Goal: Task Accomplishment & Management: Use online tool/utility

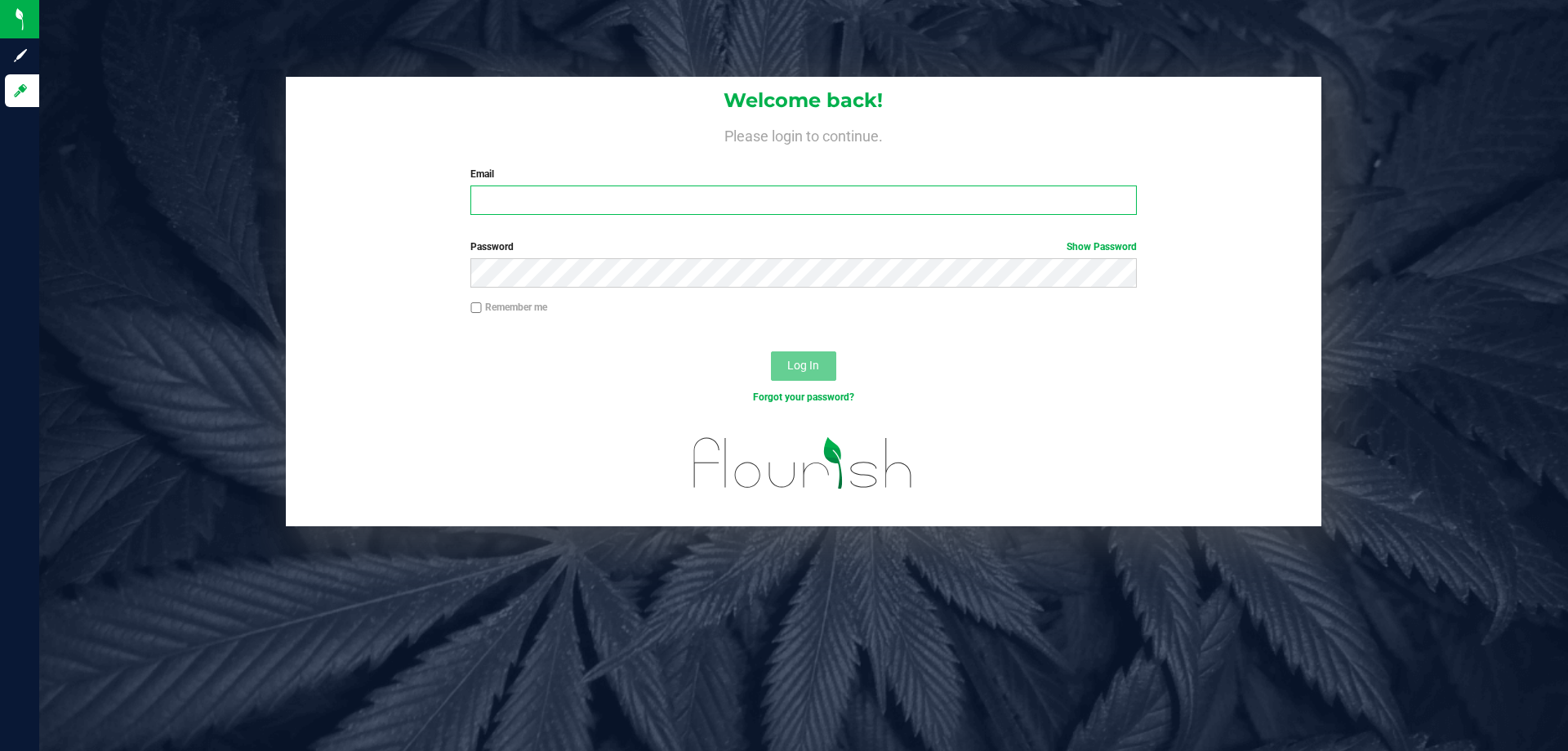
click at [651, 196] on input "Email" at bounding box center [802, 200] width 665 height 30
type input "[EMAIL_ADDRESS][DOMAIN_NAME]"
click at [771, 351] on button "Log In" at bounding box center [803, 366] width 65 height 30
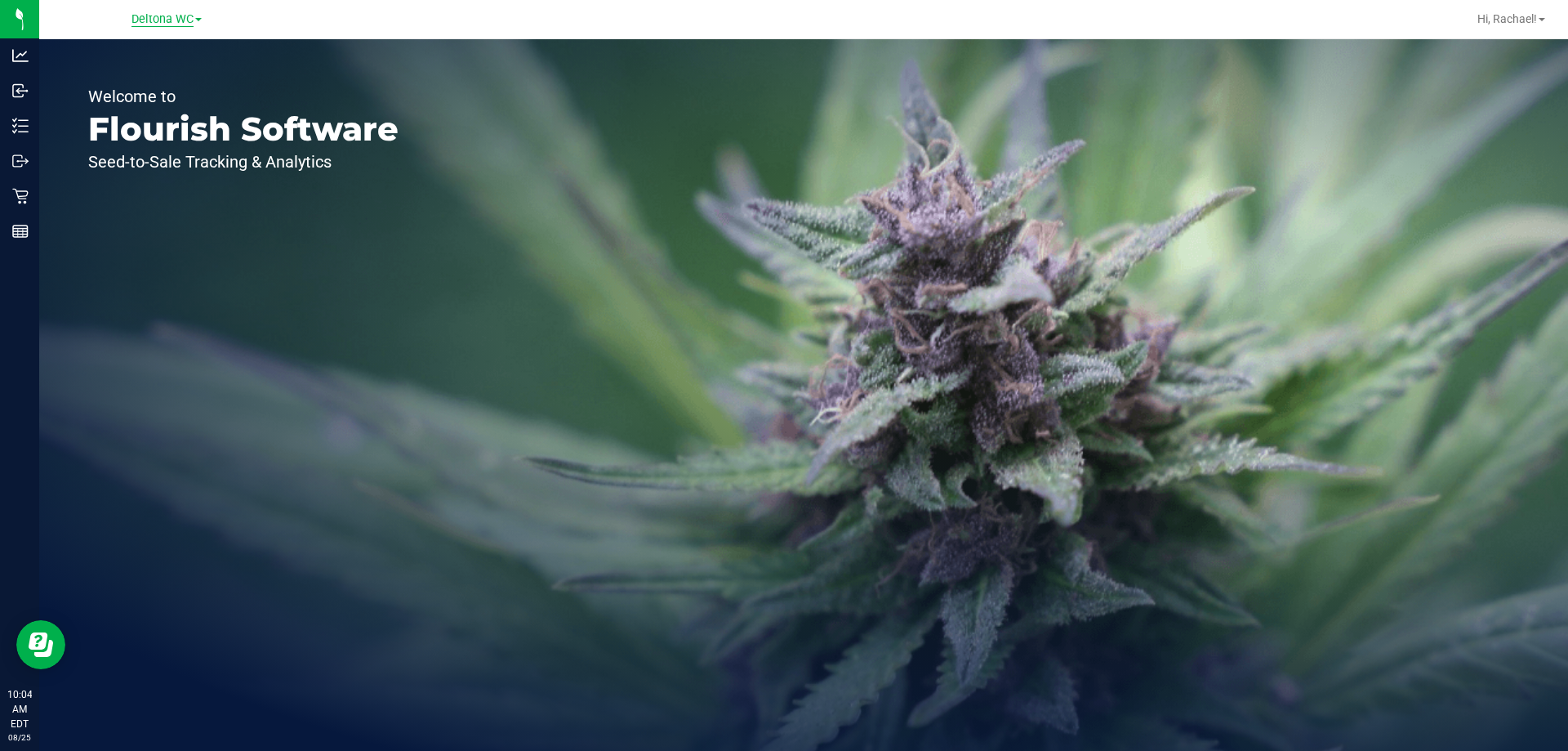
click at [158, 14] on span "Deltona WC" at bounding box center [163, 19] width 62 height 15
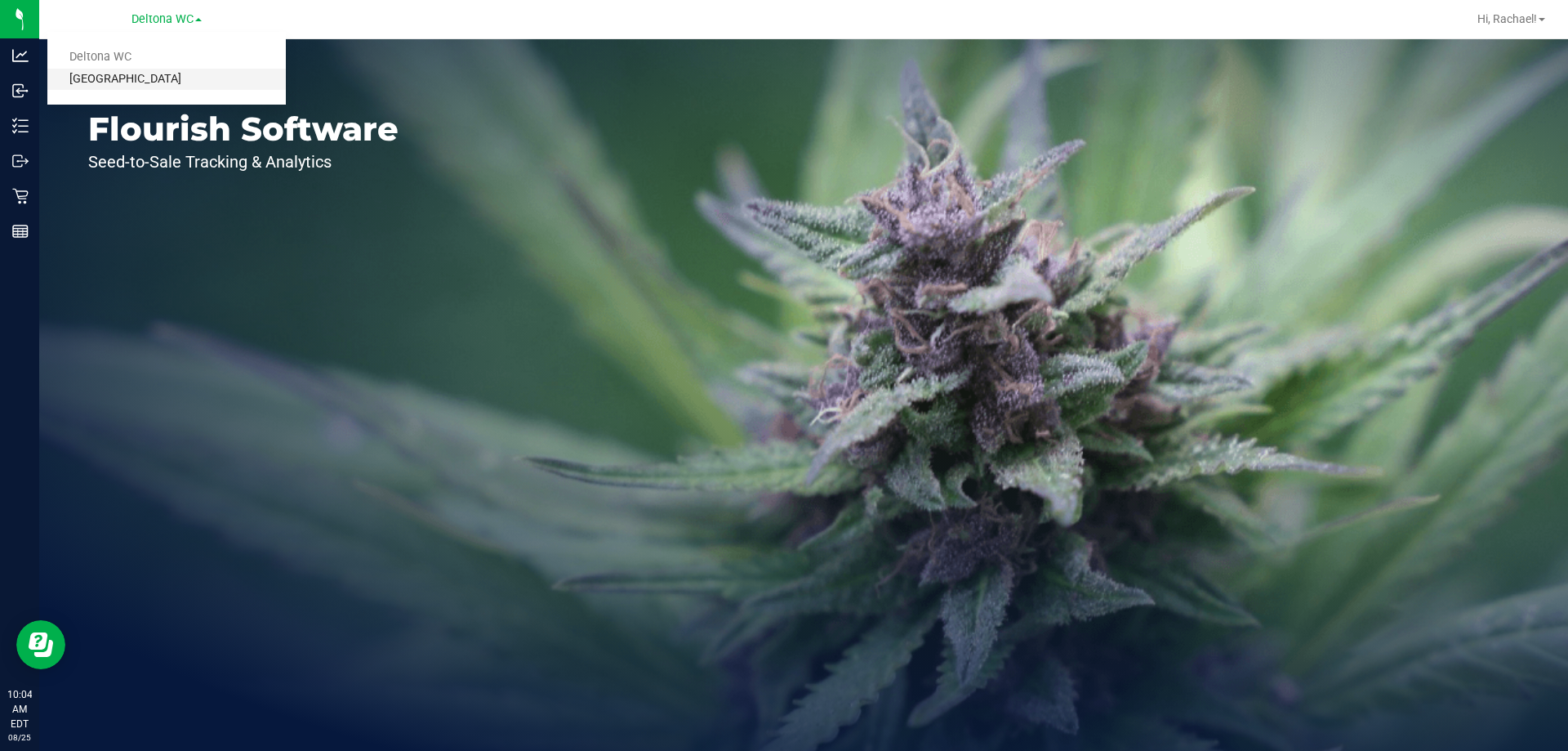
click at [155, 80] on link "[GEOGRAPHIC_DATA]" at bounding box center [167, 79] width 238 height 22
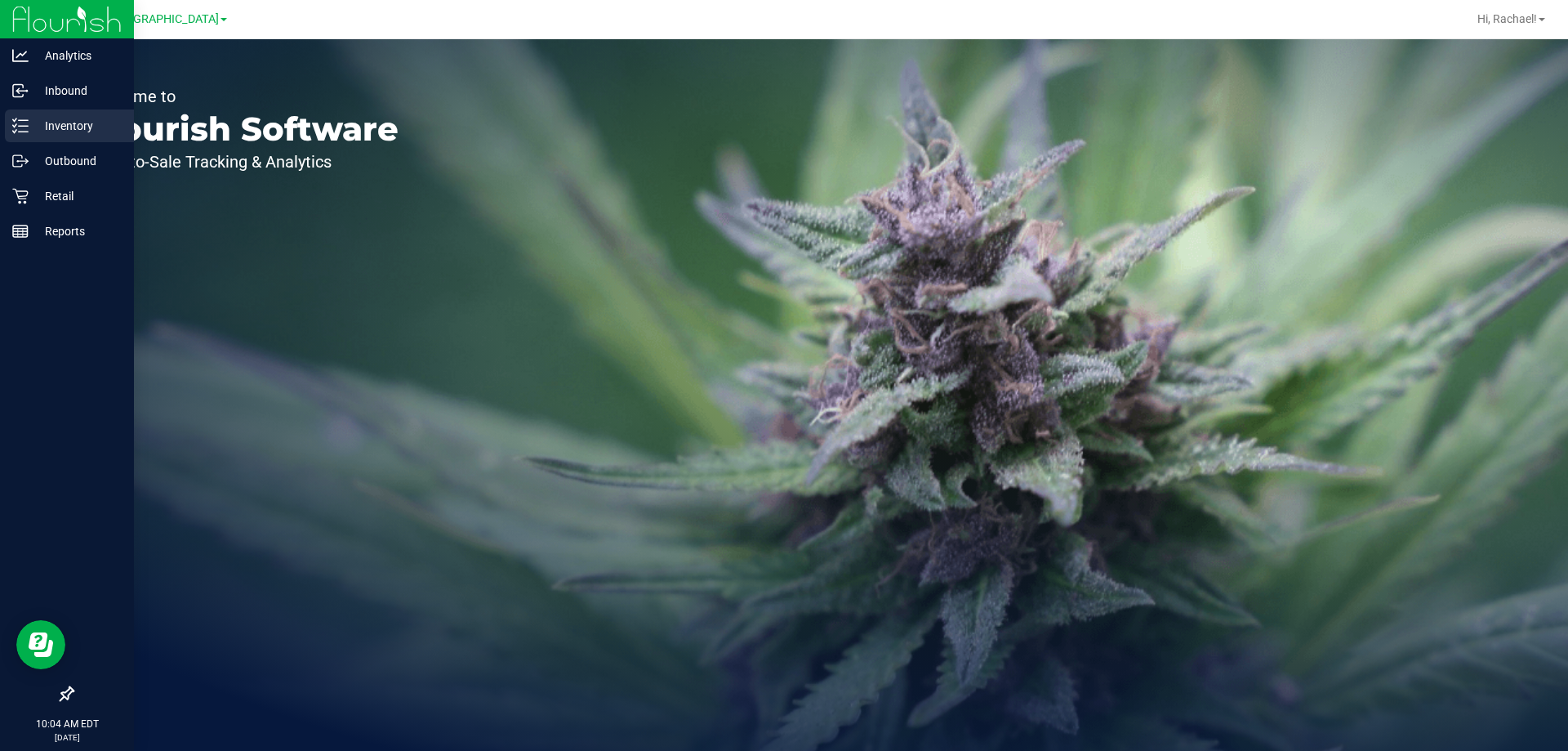
click at [71, 121] on p "Inventory" at bounding box center [77, 126] width 98 height 20
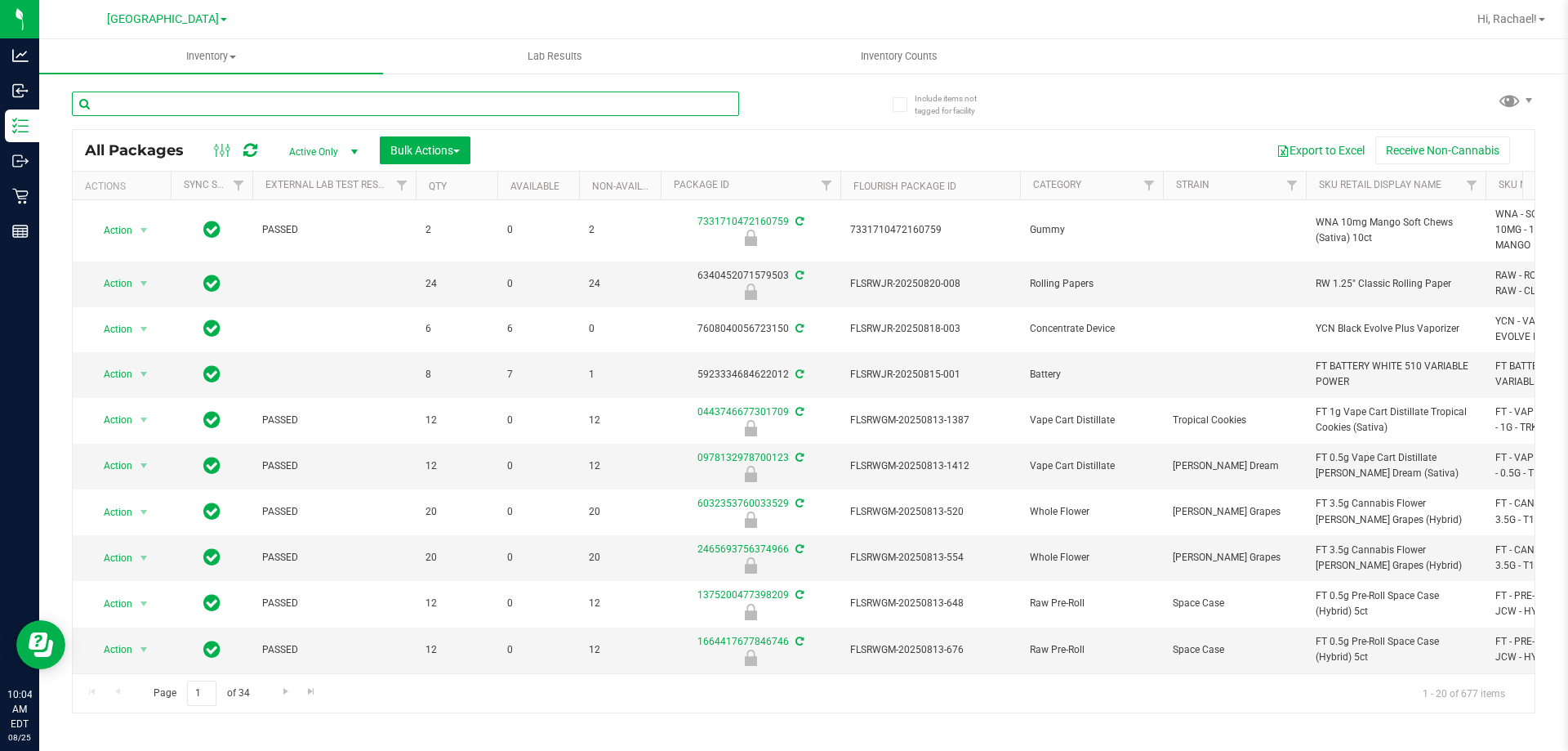
click at [218, 105] on input "text" at bounding box center [405, 103] width 667 height 25
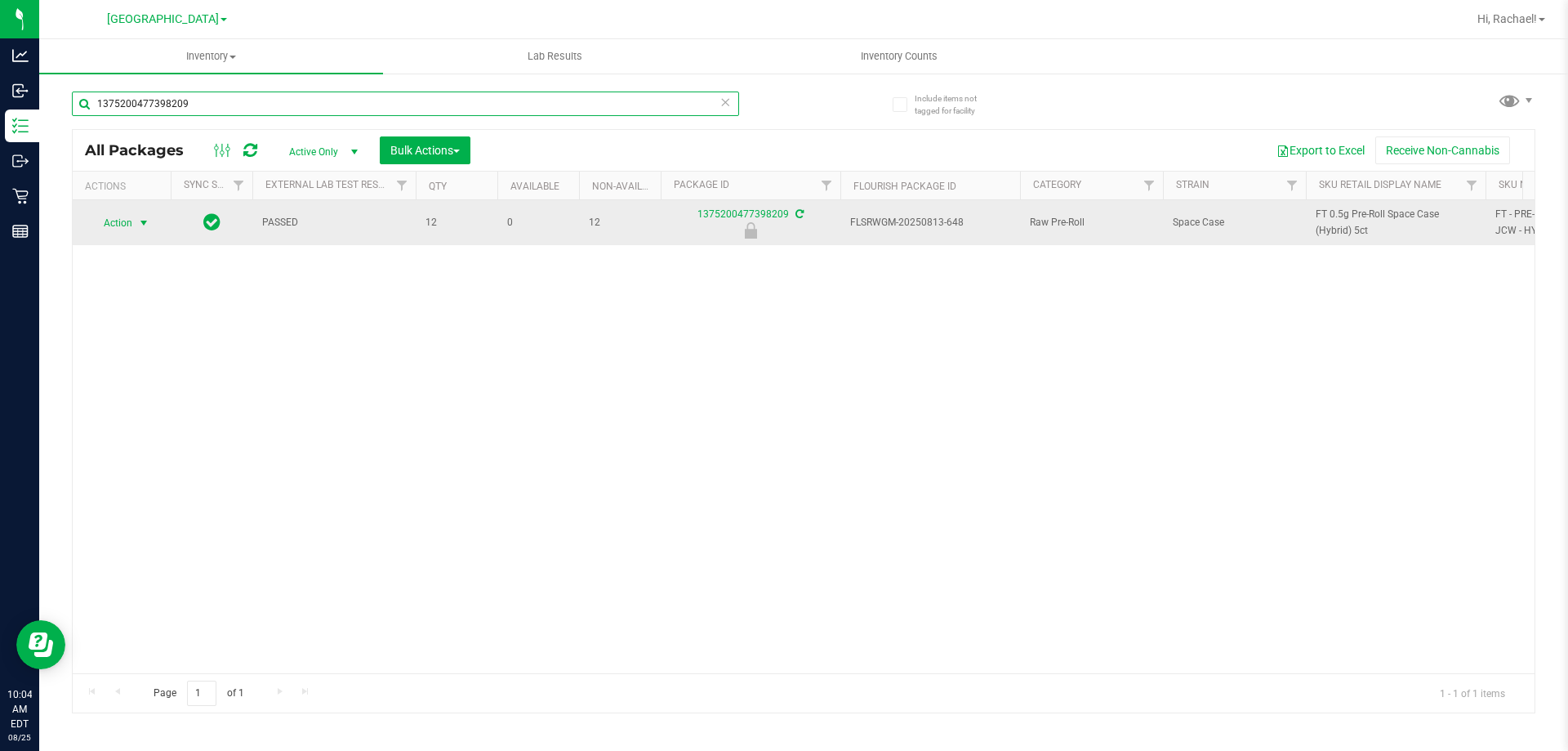
type input "1375200477398209"
click at [143, 217] on span "select" at bounding box center [143, 222] width 13 height 13
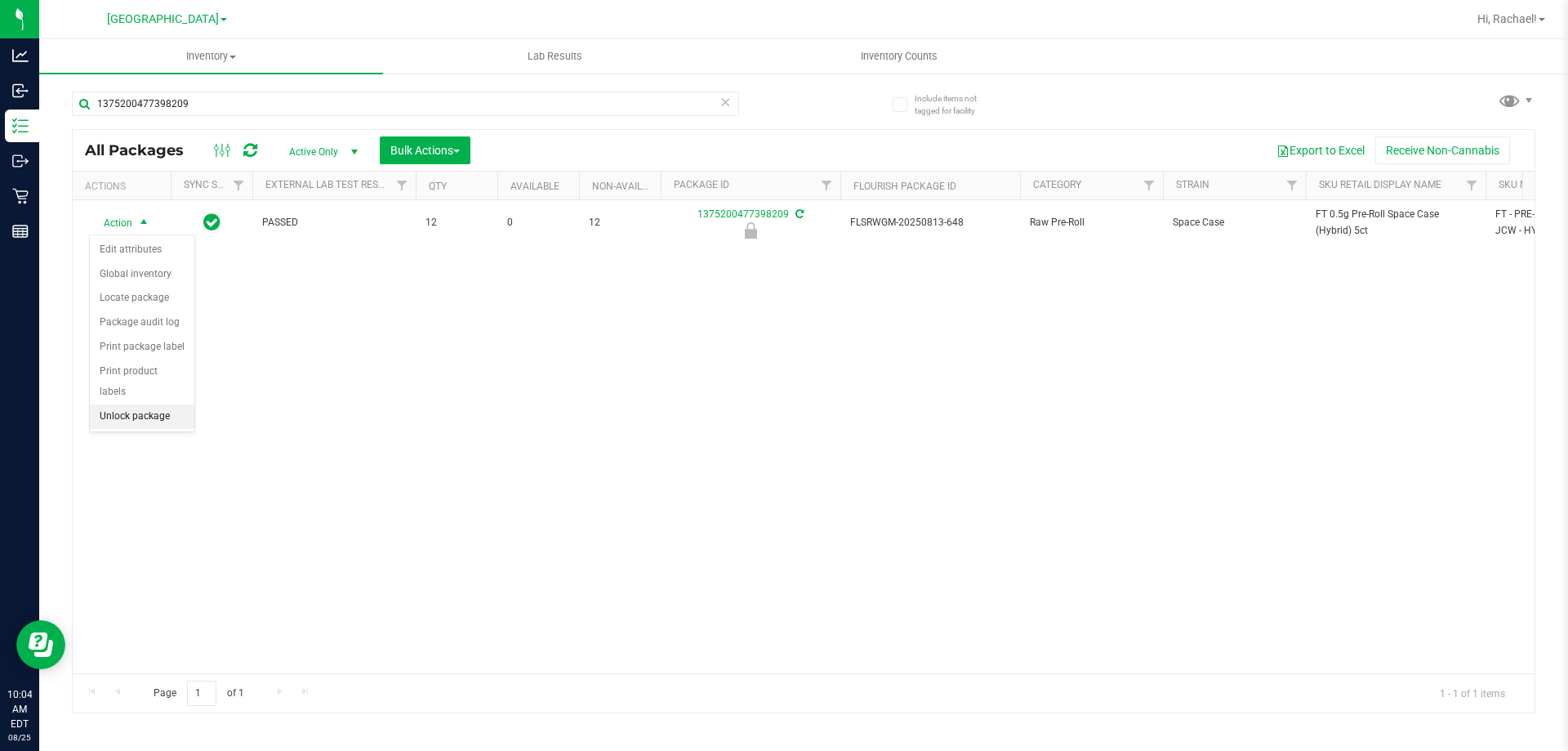
click at [162, 405] on li "Unlock package" at bounding box center [142, 417] width 104 height 25
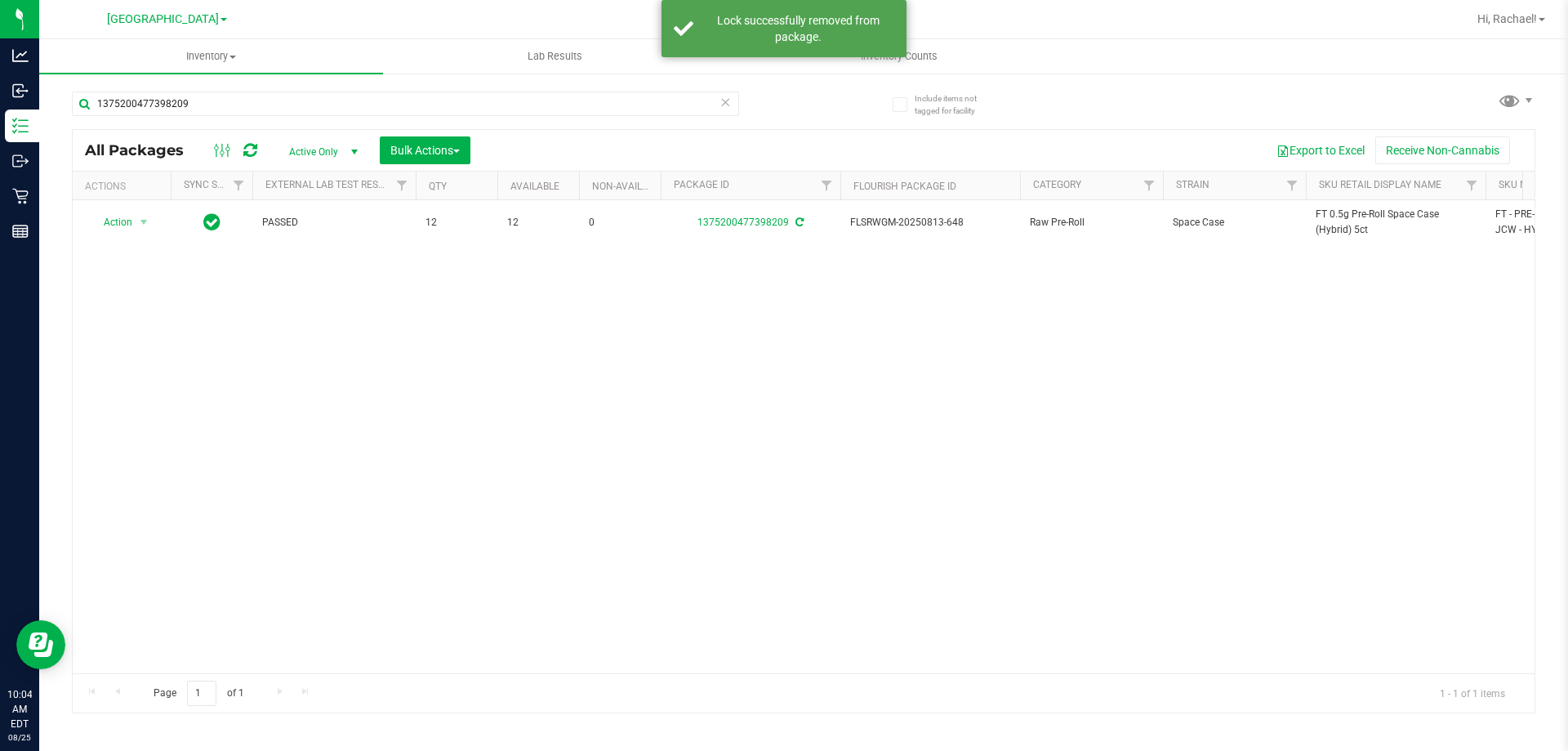
click at [1359, 215] on span "FT 0.5g Pre-Roll Space Case (Hybrid) 5ct" at bounding box center [1395, 221] width 160 height 31
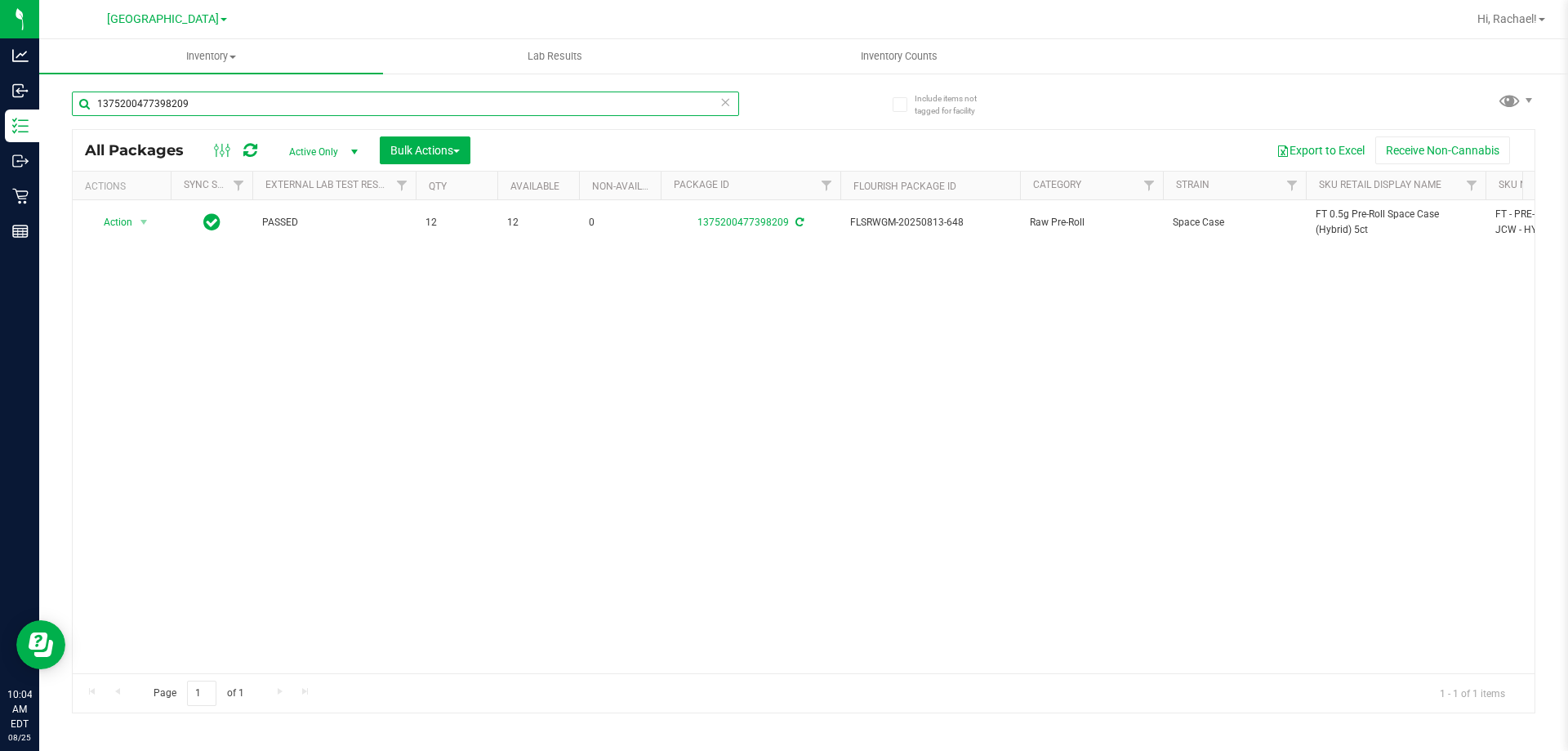
click at [391, 101] on input "1375200477398209" at bounding box center [405, 103] width 667 height 25
paste input "FT 0.5g Pre-Roll Space Case (Hybrid) 5ct"
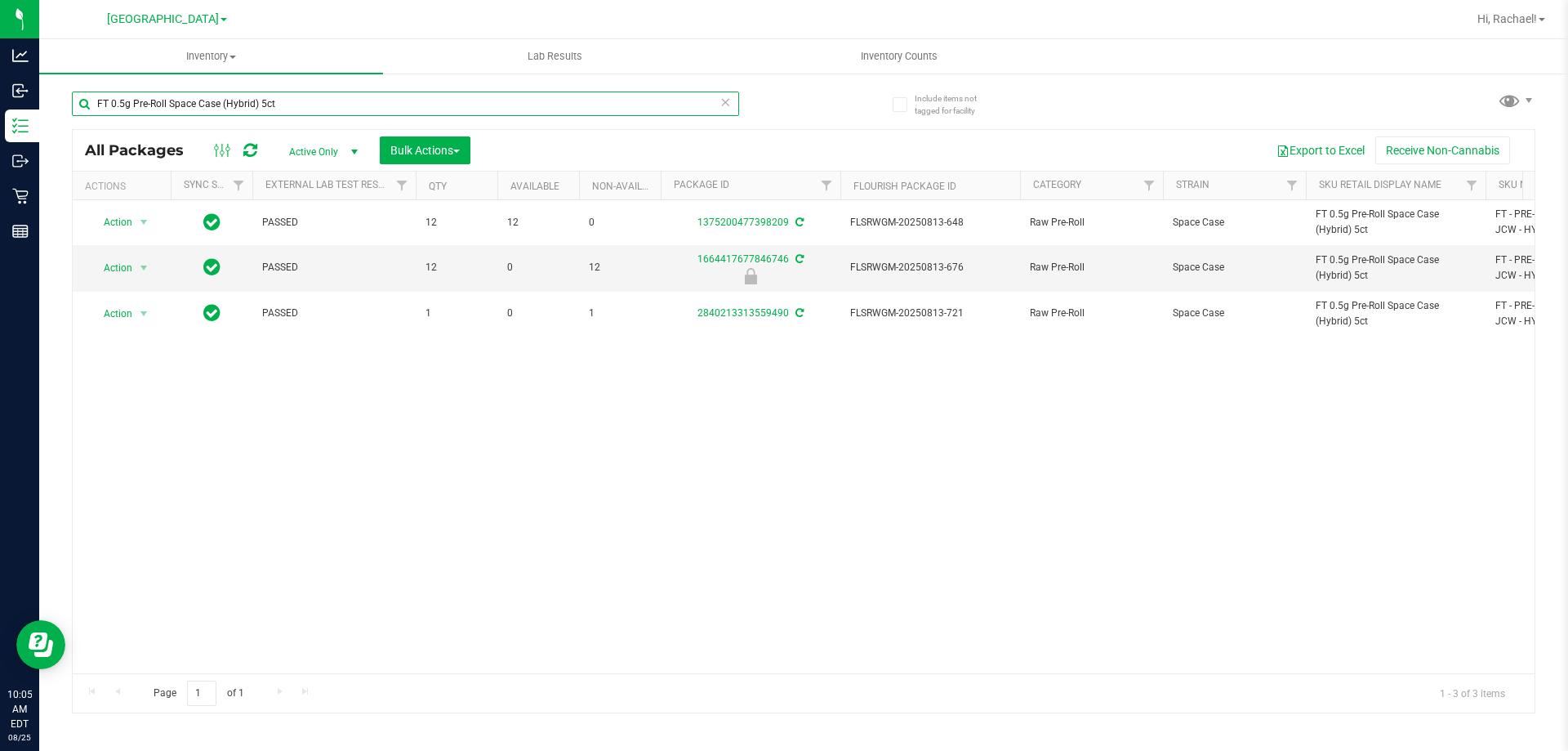
click at [329, 93] on input "FT 0.5g Pre-Roll Space Case (Hybrid) 5ct" at bounding box center [405, 103] width 667 height 25
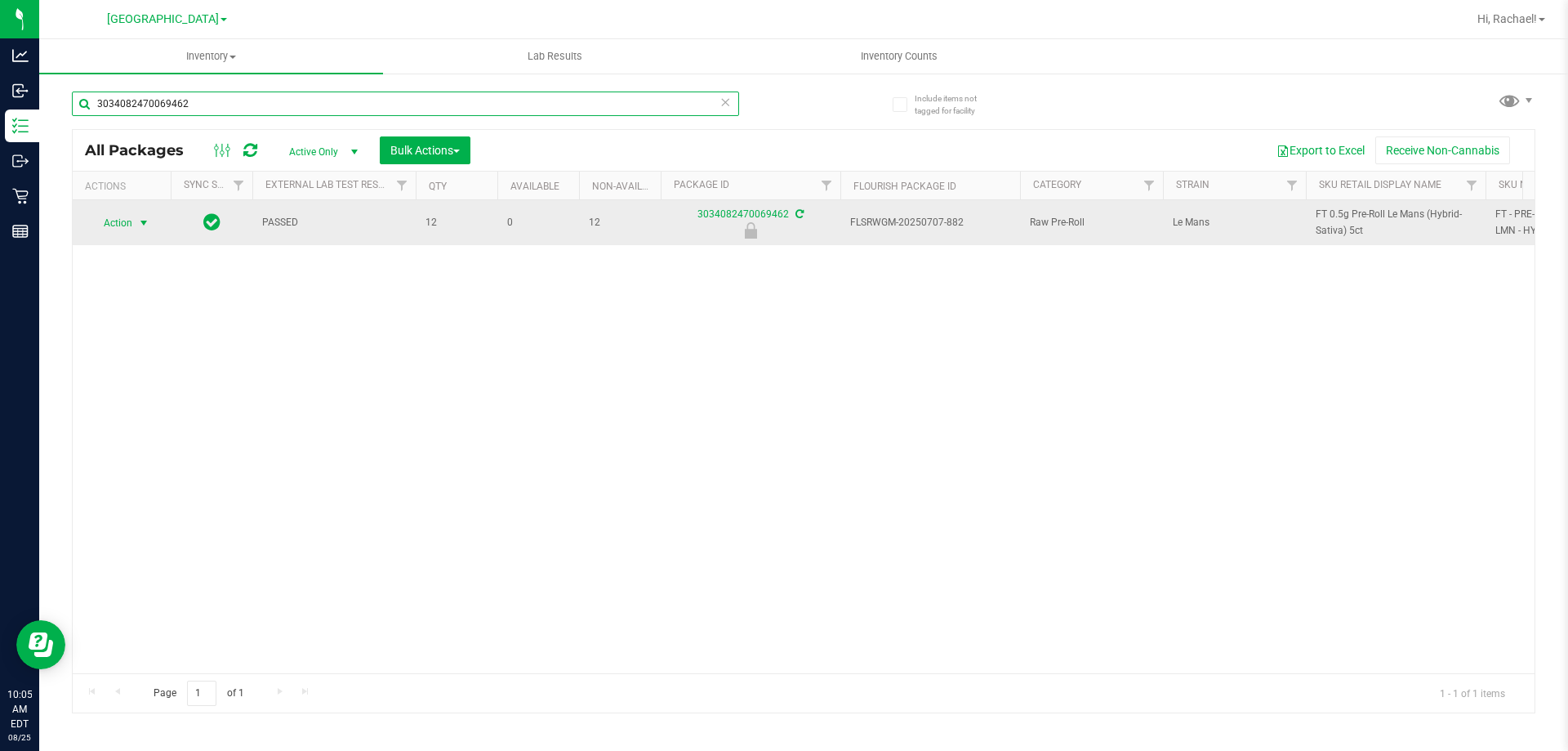
type input "3034082470069462"
click at [147, 225] on span "select" at bounding box center [143, 222] width 13 height 13
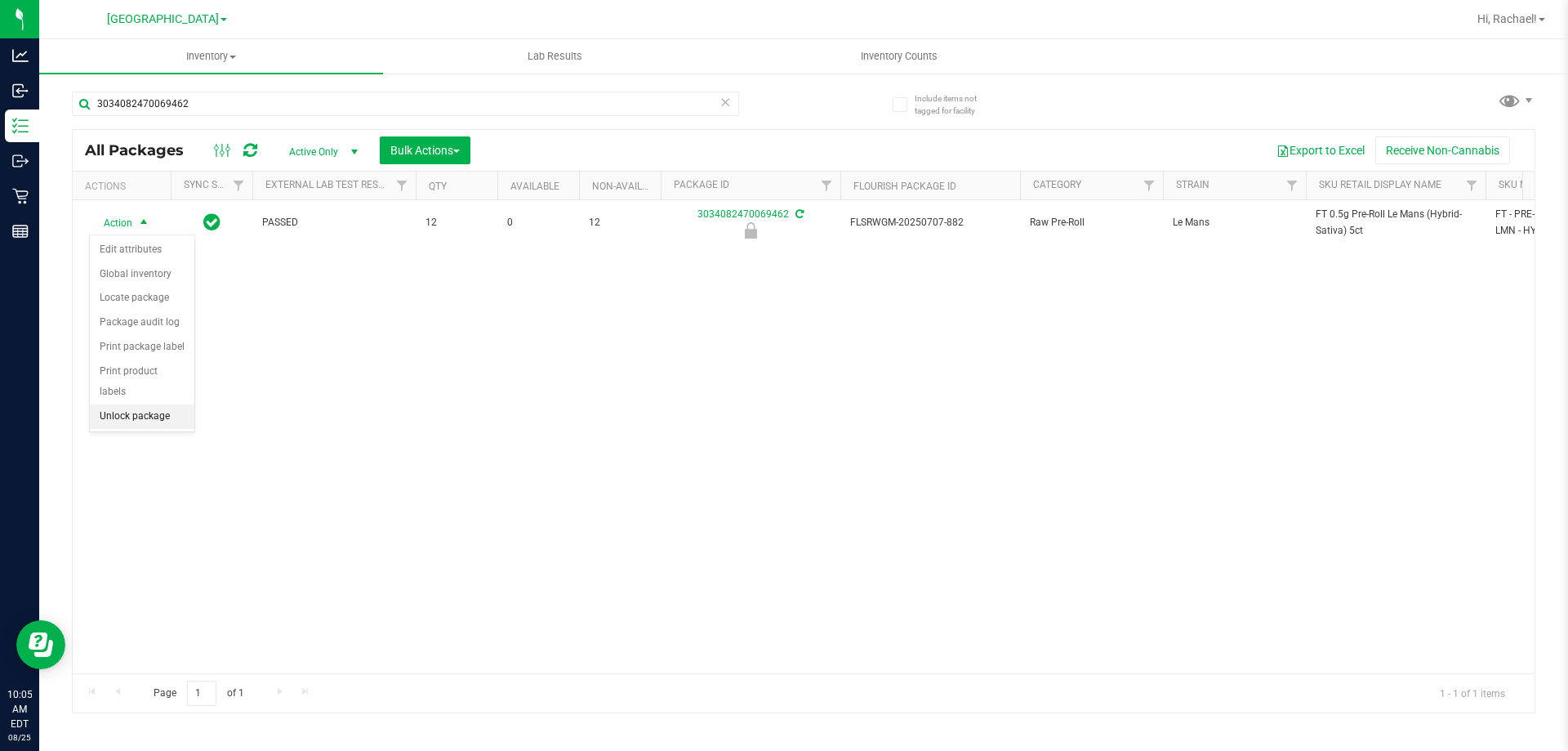
click at [136, 405] on li "Unlock package" at bounding box center [142, 417] width 104 height 25
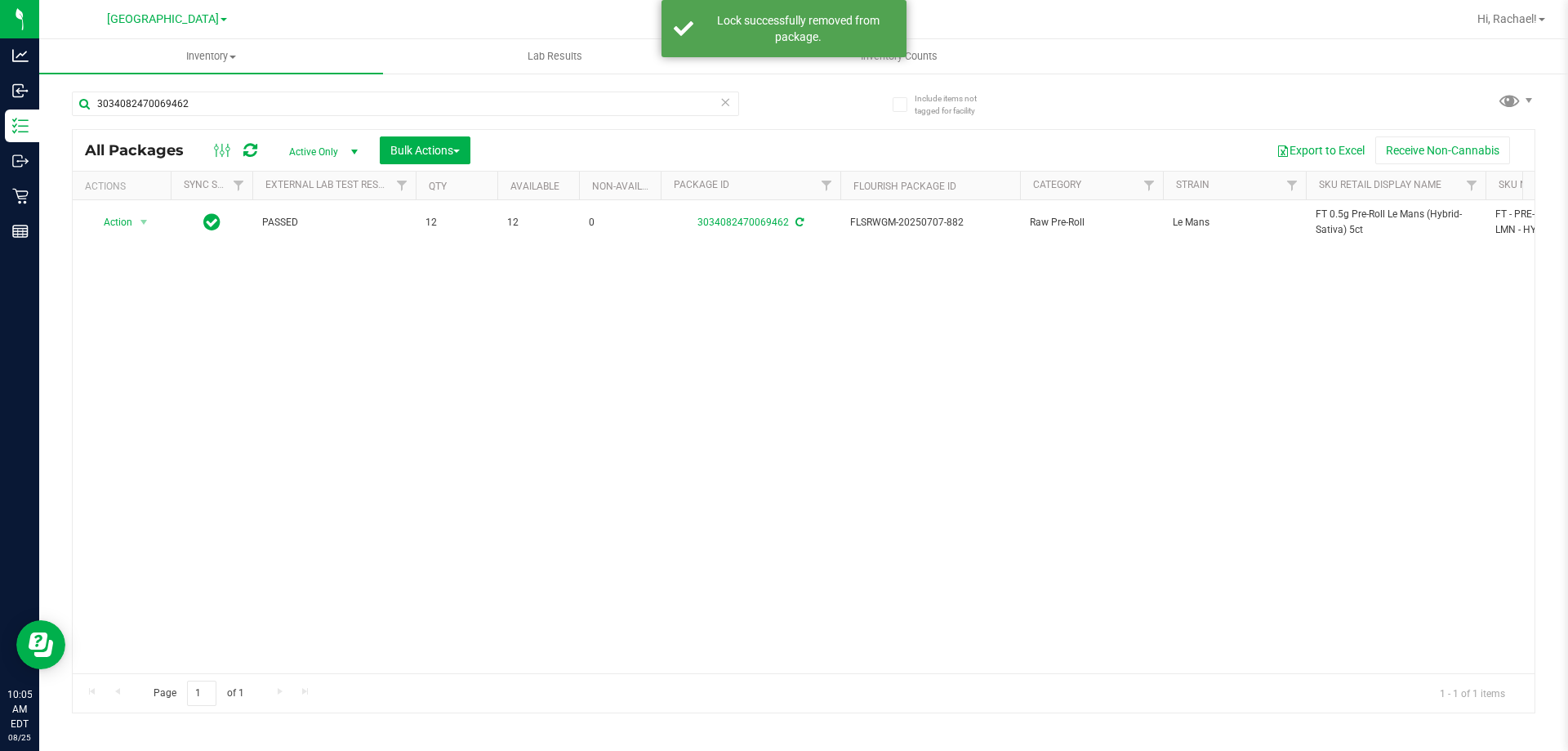
click at [1359, 215] on span "FT 0.5g Pre-Roll Le Mans (Hybrid-Sativa) 5ct" at bounding box center [1395, 221] width 160 height 31
copy tr "FT 0.5g Pre-Roll Le Mans (Hybrid-Sativa) 5ct"
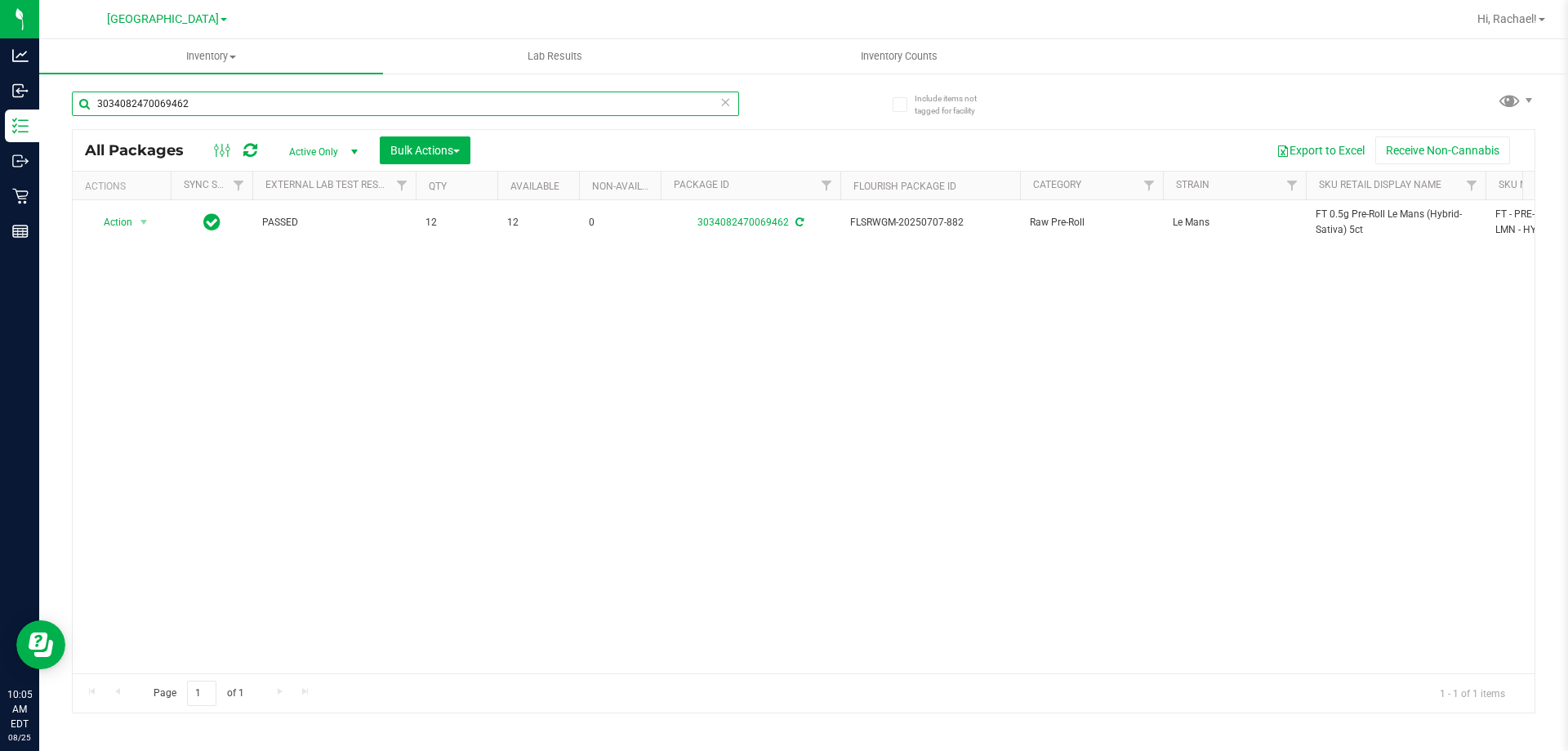
click at [544, 105] on input "3034082470069462" at bounding box center [405, 103] width 667 height 25
paste input "FT 0.5g Pre-Roll Le Mans (Hybrid-Sativa) 5ct"
type input "FT 0.5g Pre-Roll Le Mans (Hybrid-Sativa) 5ct"
